Goal: Task Accomplishment & Management: Use online tool/utility

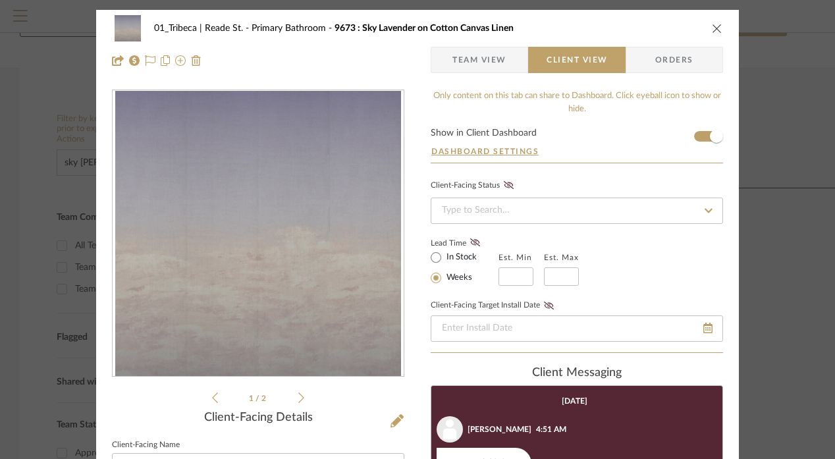
scroll to position [94, 0]
click at [712, 32] on icon "close" at bounding box center [717, 28] width 11 height 11
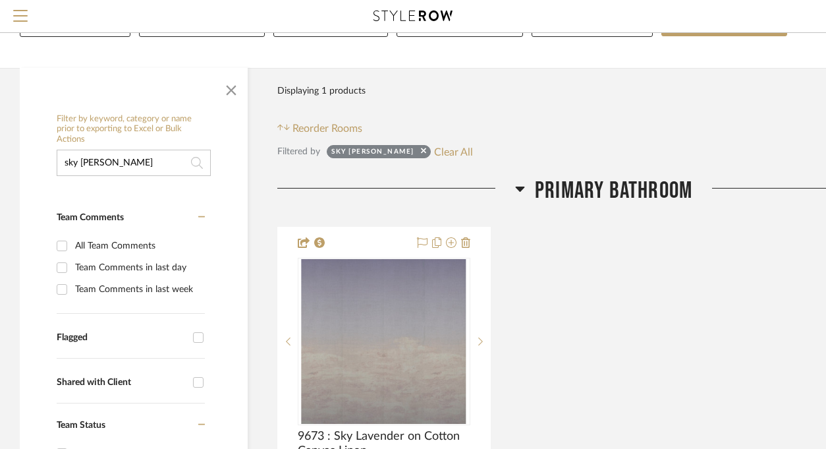
scroll to position [109, 0]
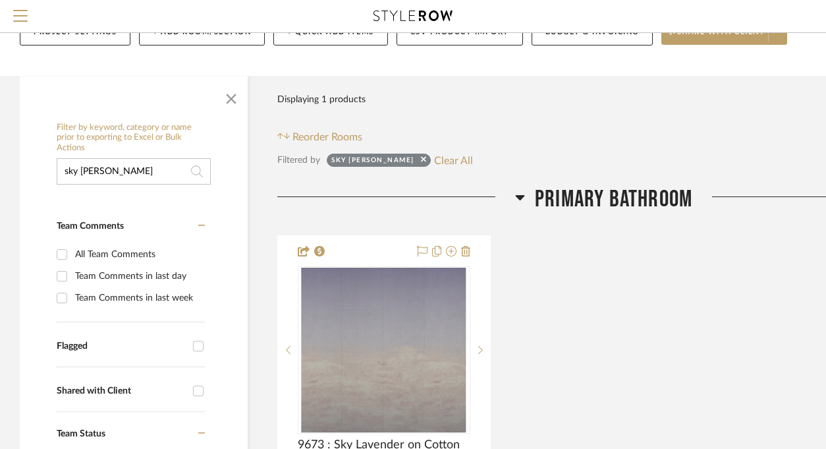
click at [140, 169] on input "sky [PERSON_NAME]" at bounding box center [134, 171] width 154 height 26
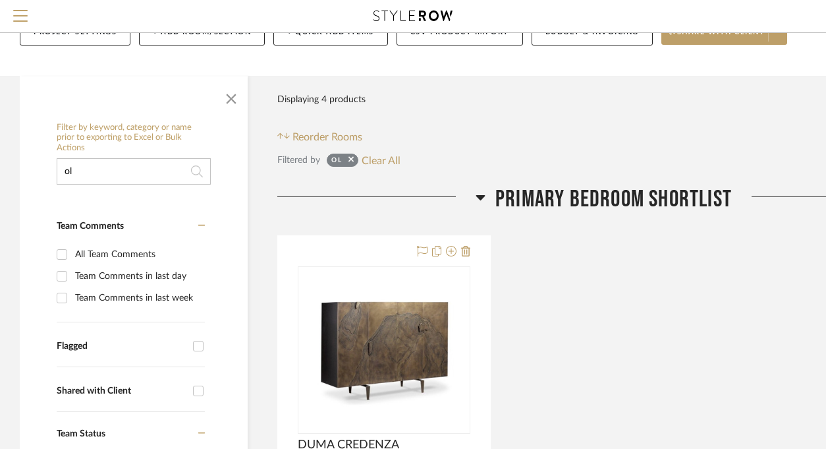
click at [100, 173] on input "ol" at bounding box center [134, 171] width 154 height 26
paste input "Duma Credenza"
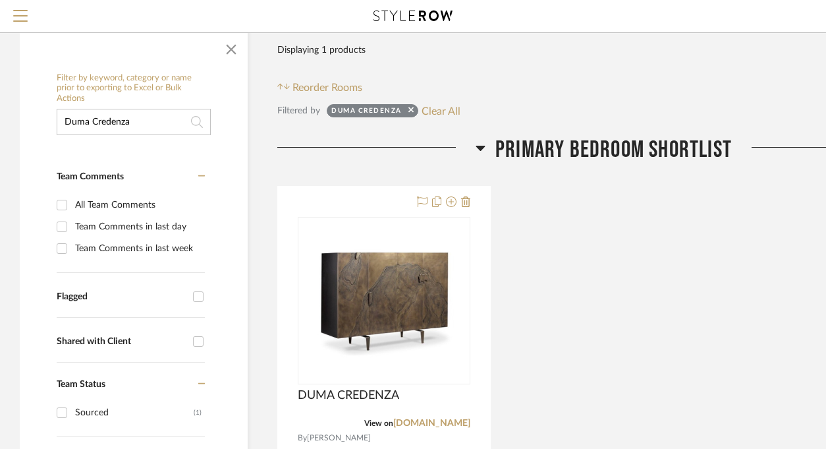
scroll to position [159, 0]
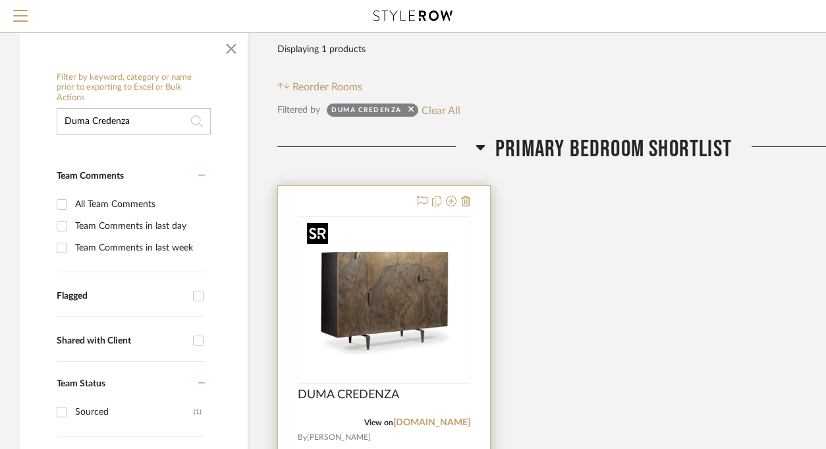
click at [411, 282] on img "0" at bounding box center [384, 299] width 165 height 165
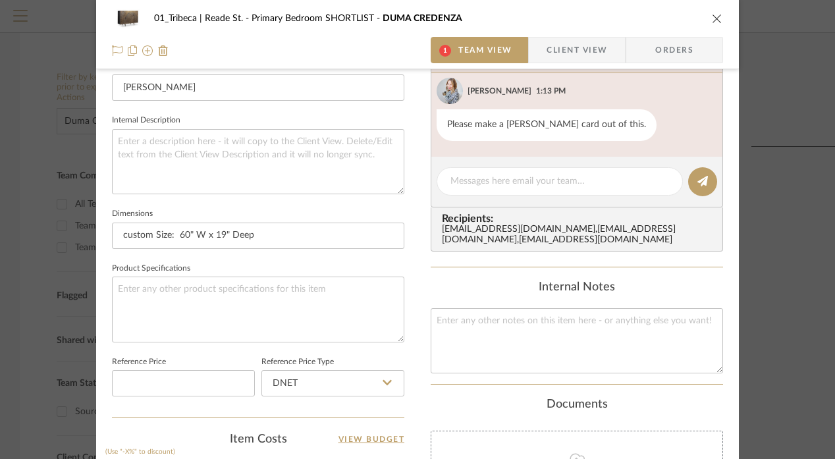
scroll to position [0, 0]
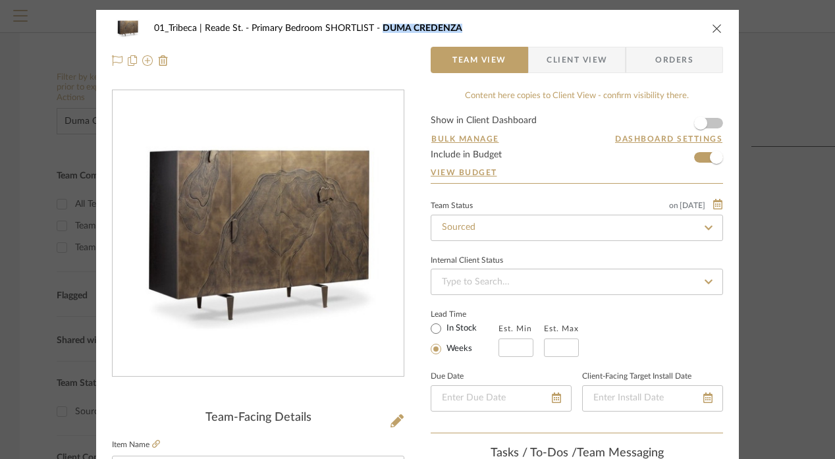
drag, startPoint x: 377, startPoint y: 26, endPoint x: 460, endPoint y: 26, distance: 83.7
click at [460, 26] on div "01_Tribeca | Reade St. Primary Bedroom SHORTLIST DUMA CREDENZA" at bounding box center [427, 28] width 547 height 9
copy span "DUMA CREDENZA"
click at [706, 31] on div "01_Tribeca | Reade St. Primary Bedroom SHORTLIST DUMA CREDENZA" at bounding box center [417, 28] width 611 height 26
click at [711, 30] on button "close" at bounding box center [717, 28] width 12 height 12
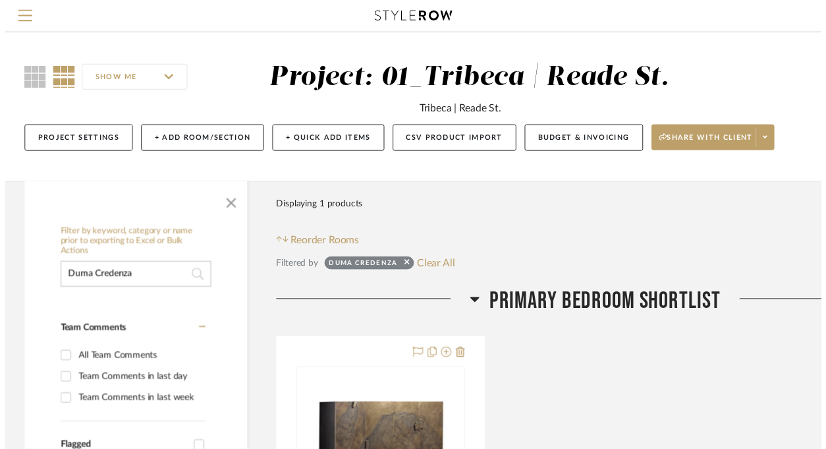
scroll to position [159, 0]
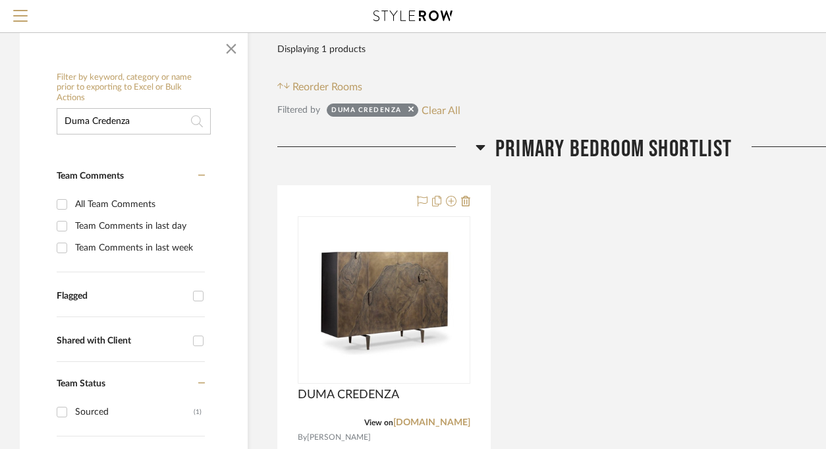
click at [129, 126] on input "Duma Credenza" at bounding box center [134, 121] width 154 height 26
click at [129, 127] on input "Duma Credenza" at bounding box center [134, 121] width 154 height 26
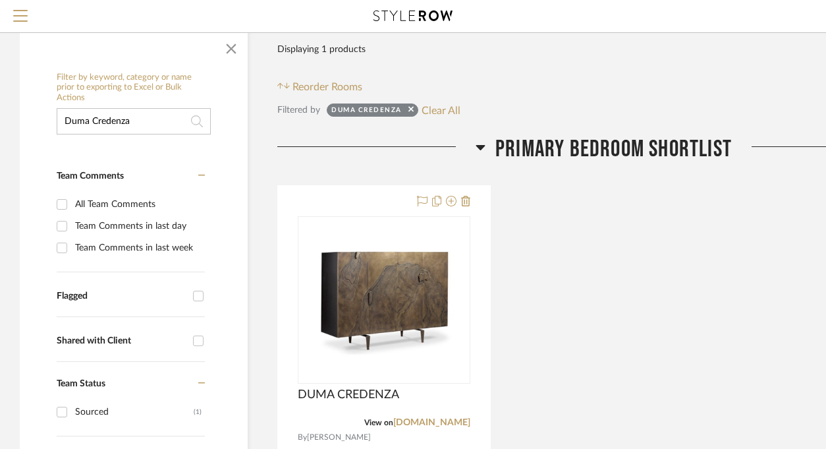
click at [129, 127] on input "Duma Credenza" at bounding box center [134, 121] width 154 height 26
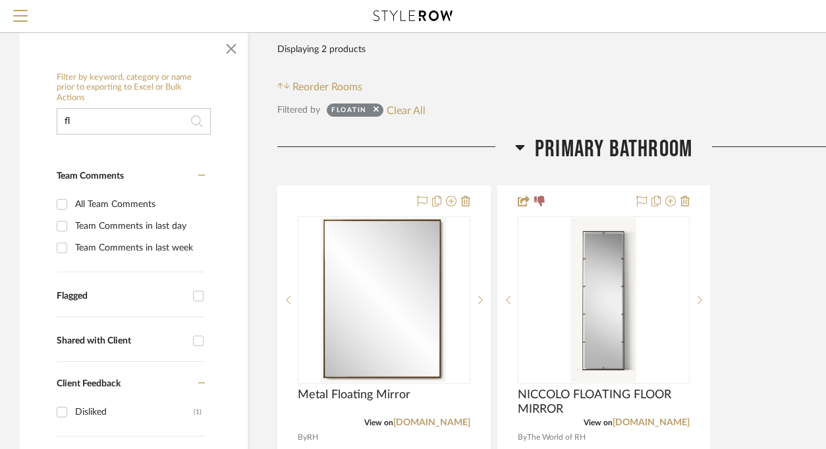
type input "f"
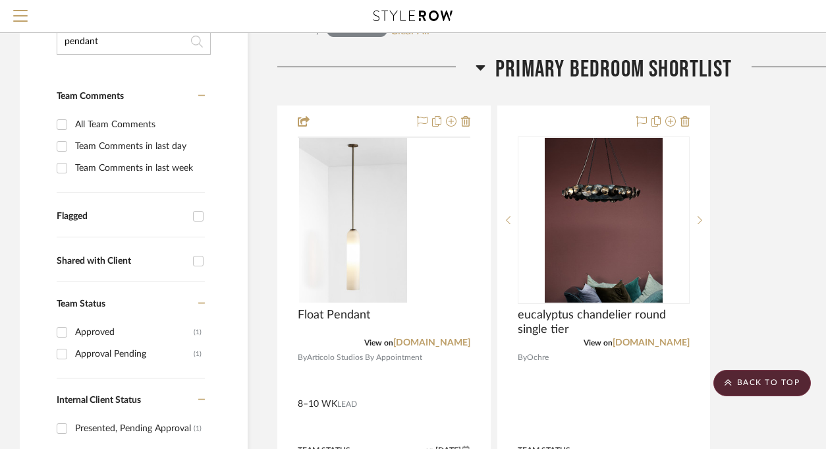
scroll to position [276, 0]
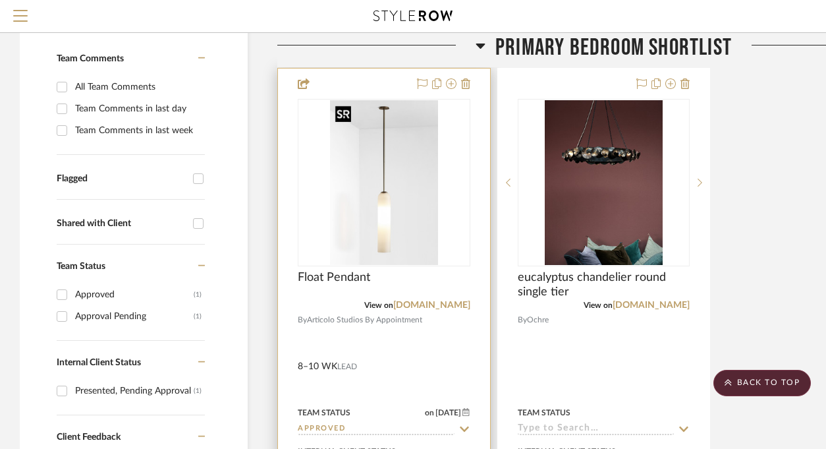
type input "pendant"
click at [371, 177] on img "0" at bounding box center [384, 182] width 108 height 165
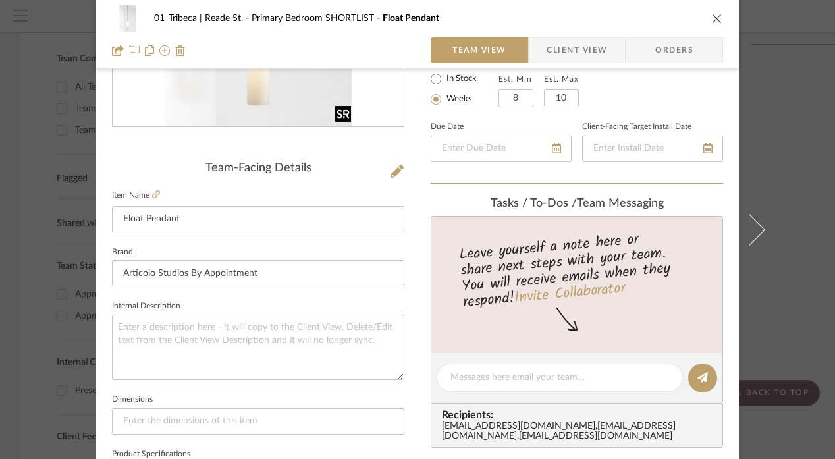
scroll to position [362, 0]
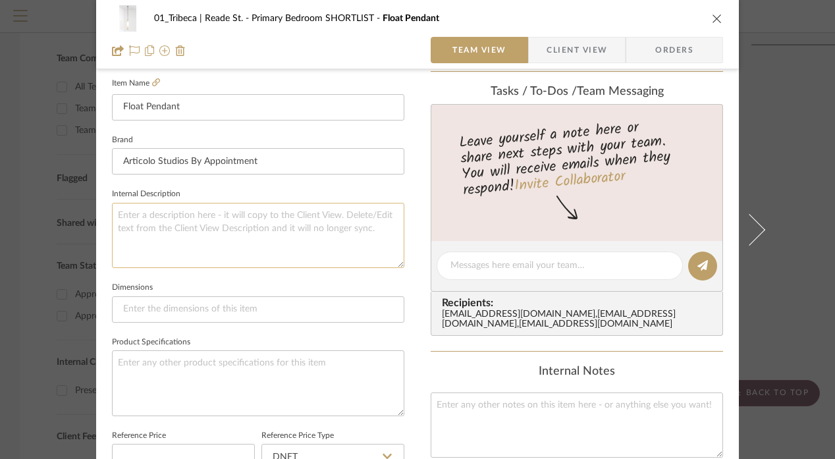
click at [169, 234] on textarea at bounding box center [258, 235] width 292 height 65
click at [161, 309] on input at bounding box center [258, 309] width 292 height 26
paste input "4.72" W X As above" H x 4.72" D"
type input "4.72" W X As above" H x 4.72" D"
click at [153, 236] on textarea at bounding box center [258, 235] width 292 height 65
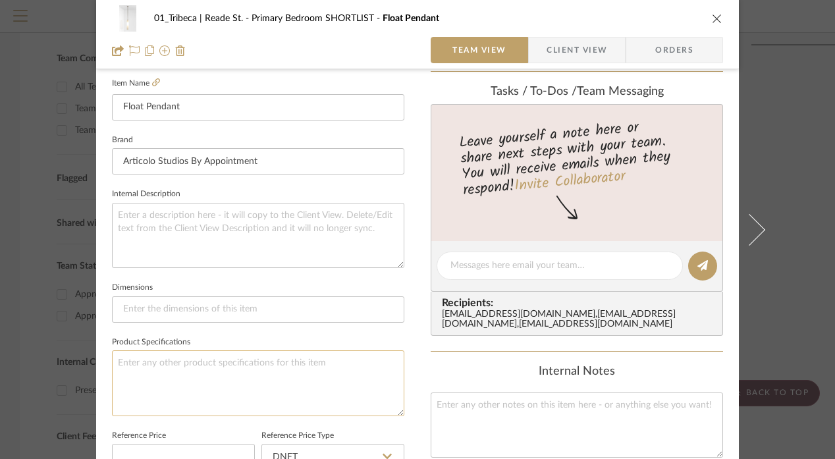
click at [139, 379] on textarea at bounding box center [258, 382] width 292 height 65
paste textarea "Float Pendant. Bronze fittings. Shade TBC. Overall drops: 1 x 73.38" 1 x 77.32"…"
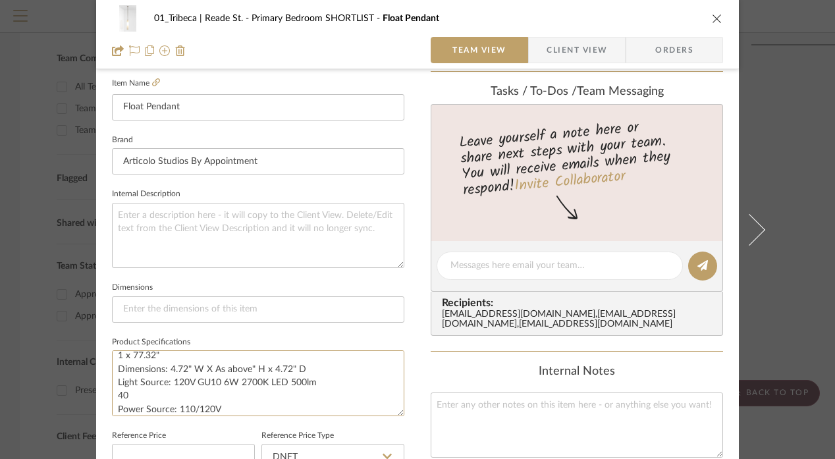
type textarea "Float Pendant. Bronze fittings. Shade TBC. Overall drops: 1 x 73.38" 1 x 77.32"…"
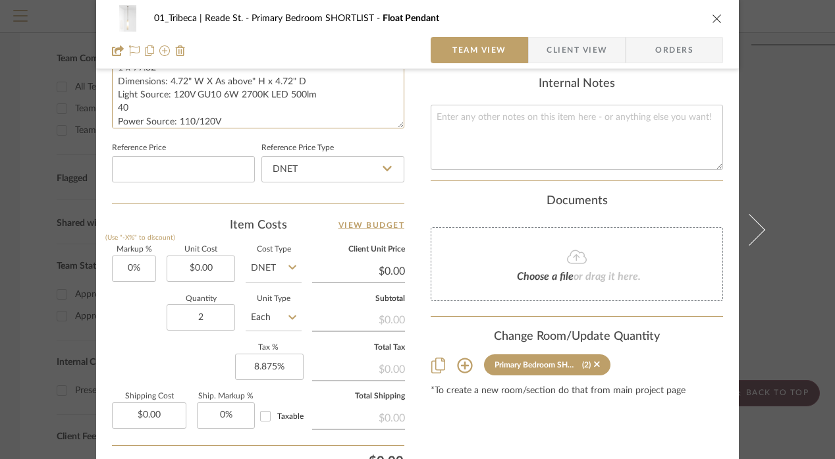
scroll to position [658, 0]
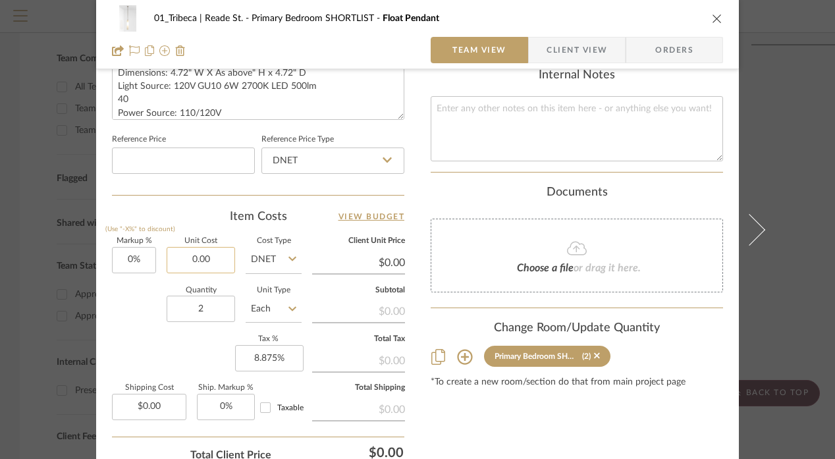
click at [201, 264] on input "0.00" at bounding box center [201, 260] width 69 height 26
type input "$2,600.00"
click at [209, 343] on div "Markup % (Use "-X%" to discount) 0% Unit Cost $2,600.00 Cost Type DNET Client U…" at bounding box center [258, 334] width 292 height 192
type input "$2,600.00"
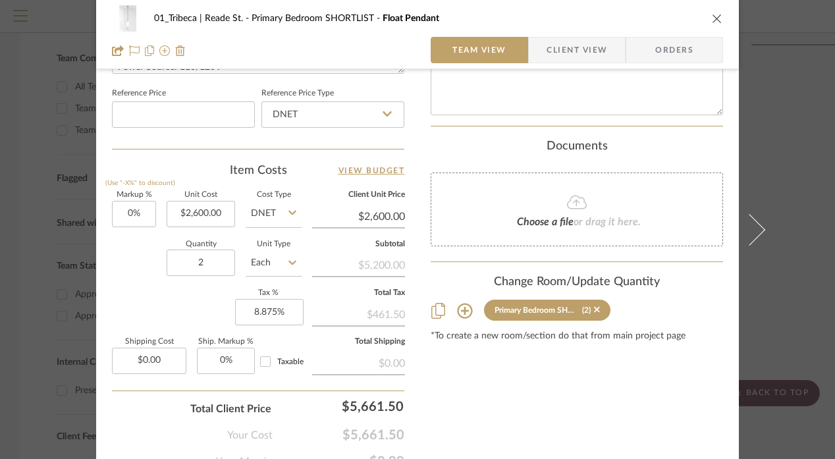
scroll to position [713, 0]
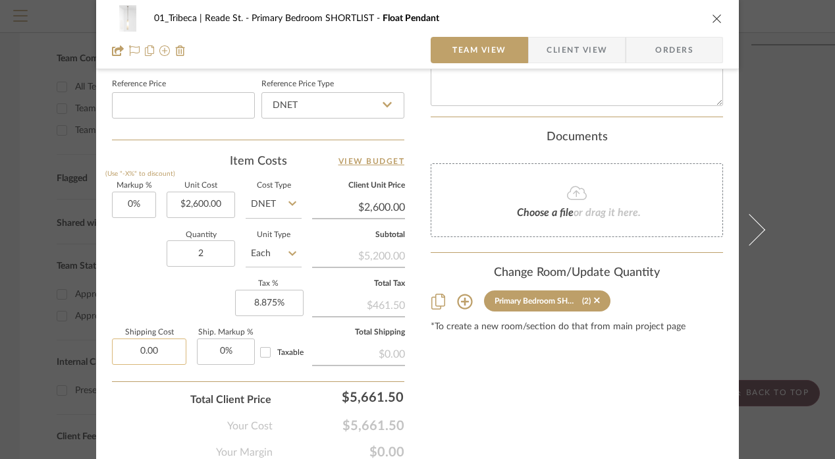
click at [161, 347] on input "0.00" at bounding box center [149, 352] width 74 height 26
type input "$740.00"
click at [131, 289] on div "Markup % (Use "-X%" to discount) 0% Unit Cost $2,600.00 Cost Type DNET Client U…" at bounding box center [258, 278] width 292 height 192
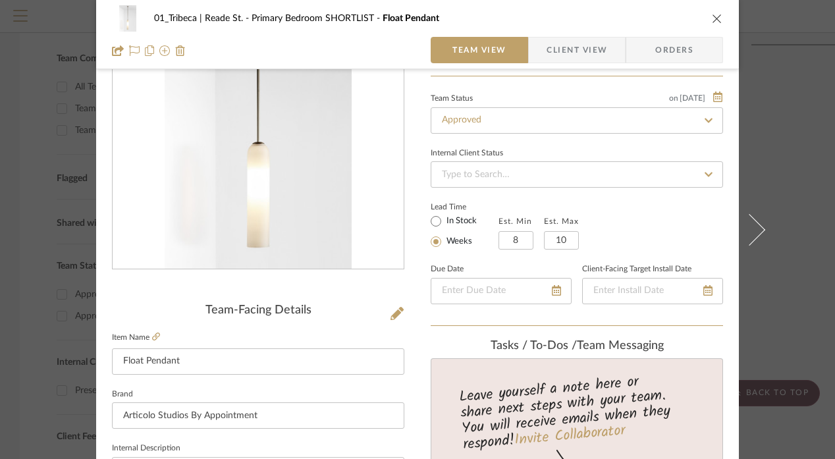
scroll to position [0, 0]
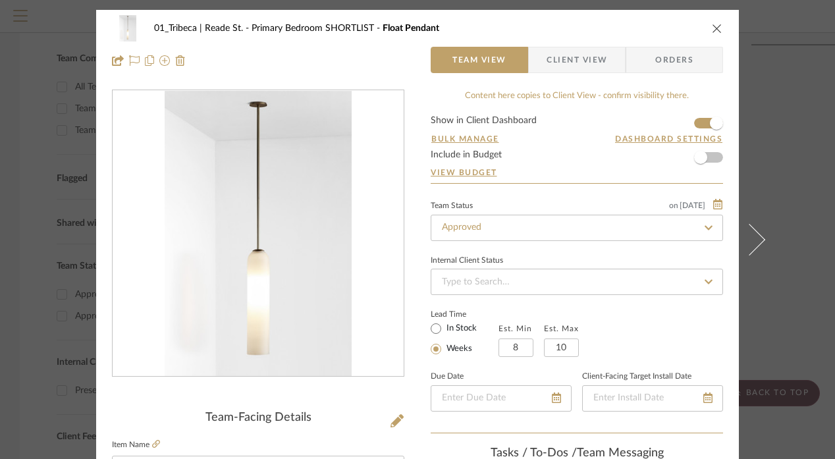
click at [563, 58] on span "Client View" at bounding box center [577, 60] width 61 height 26
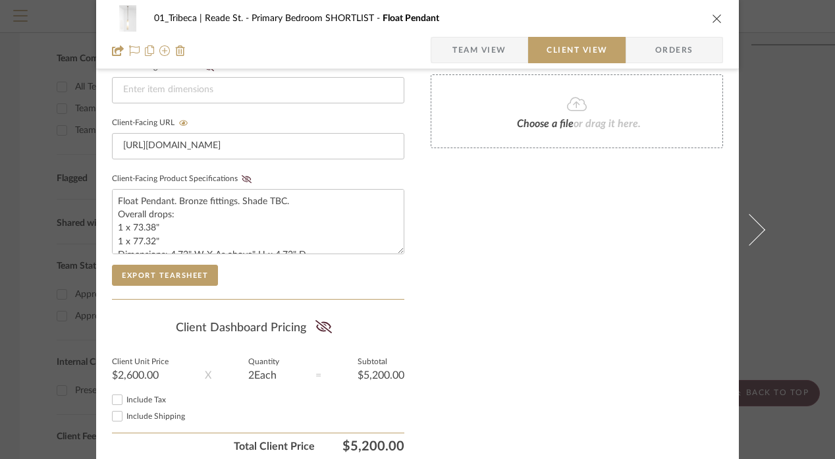
scroll to position [647, 0]
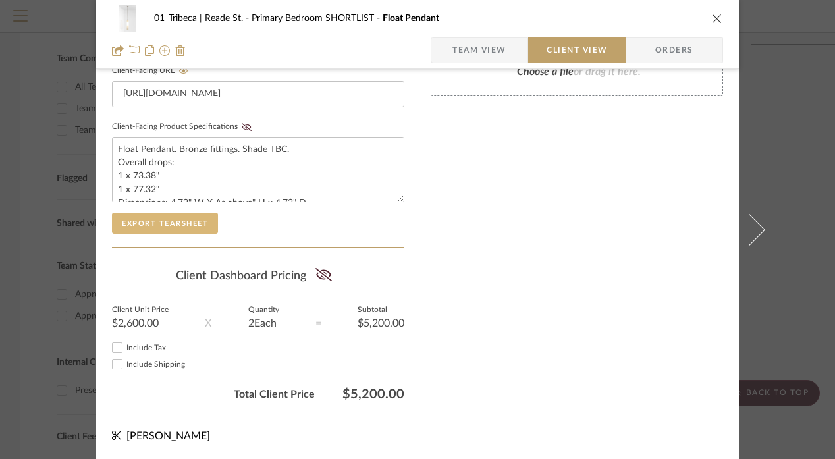
click at [155, 214] on button "Export Tearsheet" at bounding box center [165, 223] width 106 height 21
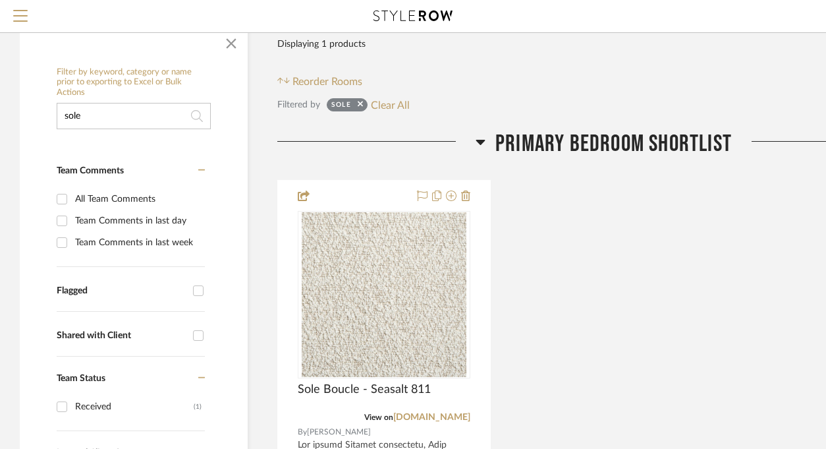
scroll to position [195, 0]
